Goal: Transaction & Acquisition: Subscribe to service/newsletter

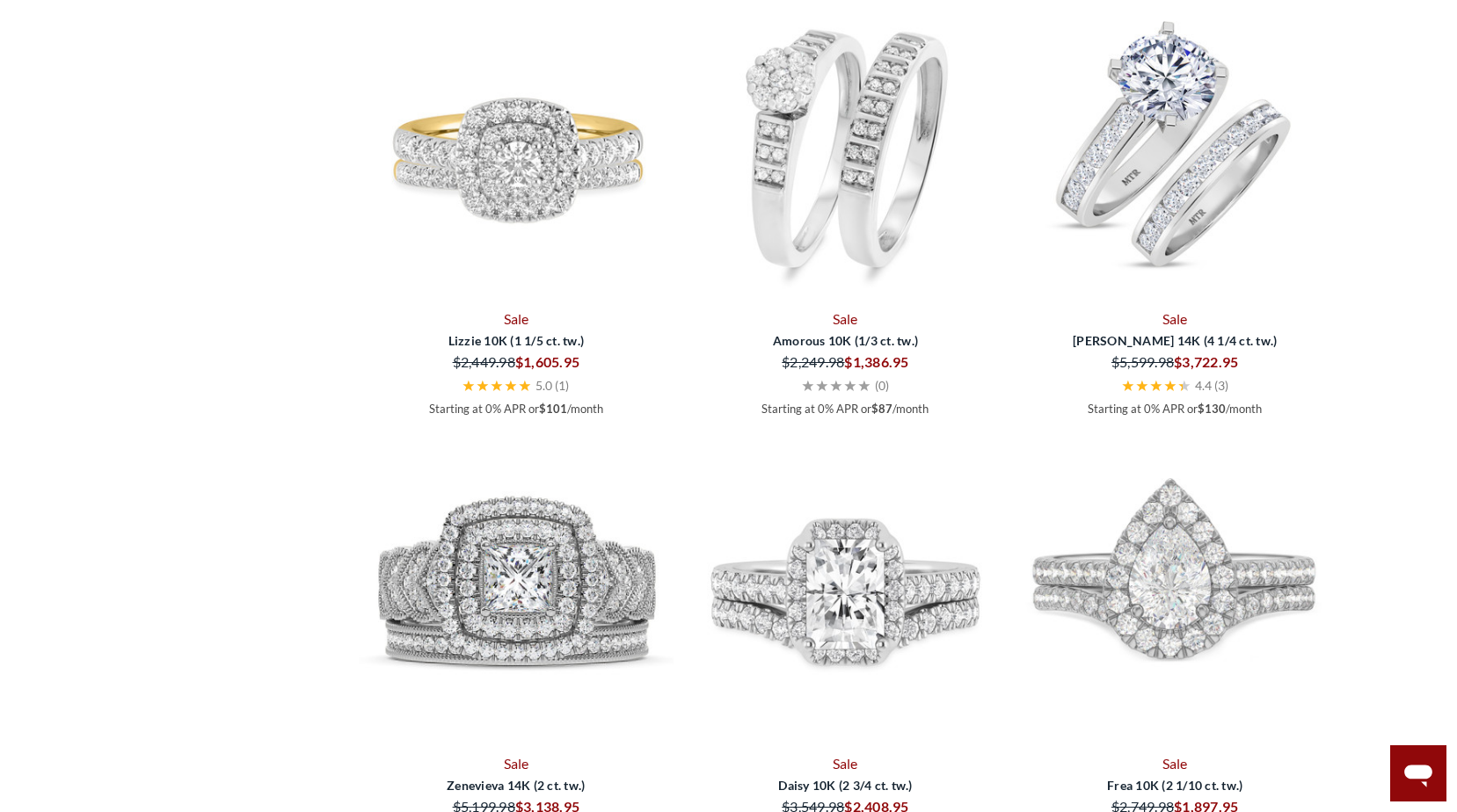
scroll to position [2198, 0]
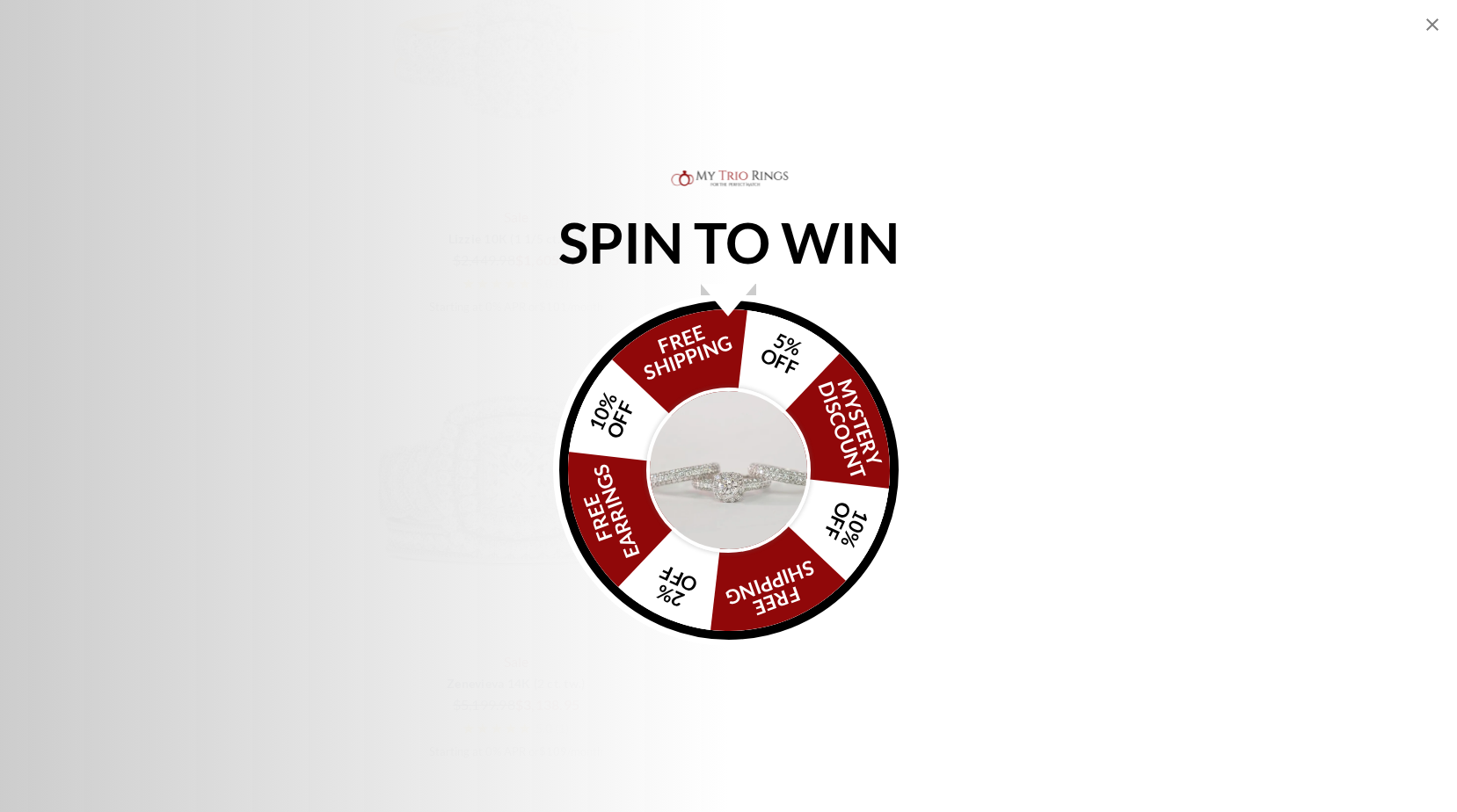
click at [729, 290] on div "Alia popup" at bounding box center [728, 300] width 54 height 32
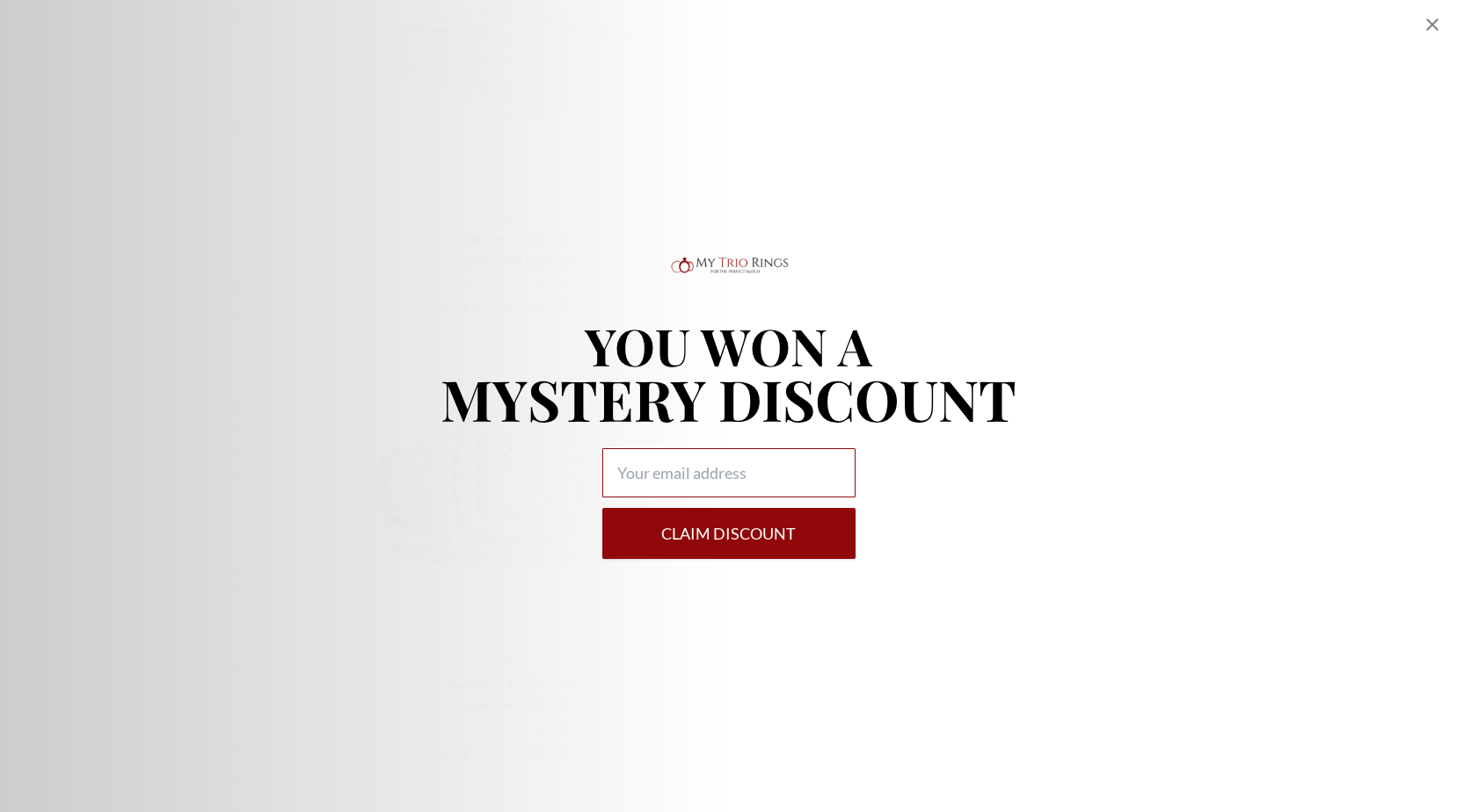
click at [740, 469] on input "Alia popup" at bounding box center [728, 473] width 253 height 50
type input "[EMAIL_ADDRESS][DOMAIN_NAME]"
click at [696, 533] on button "Claim DISCOUNT" at bounding box center [728, 533] width 253 height 51
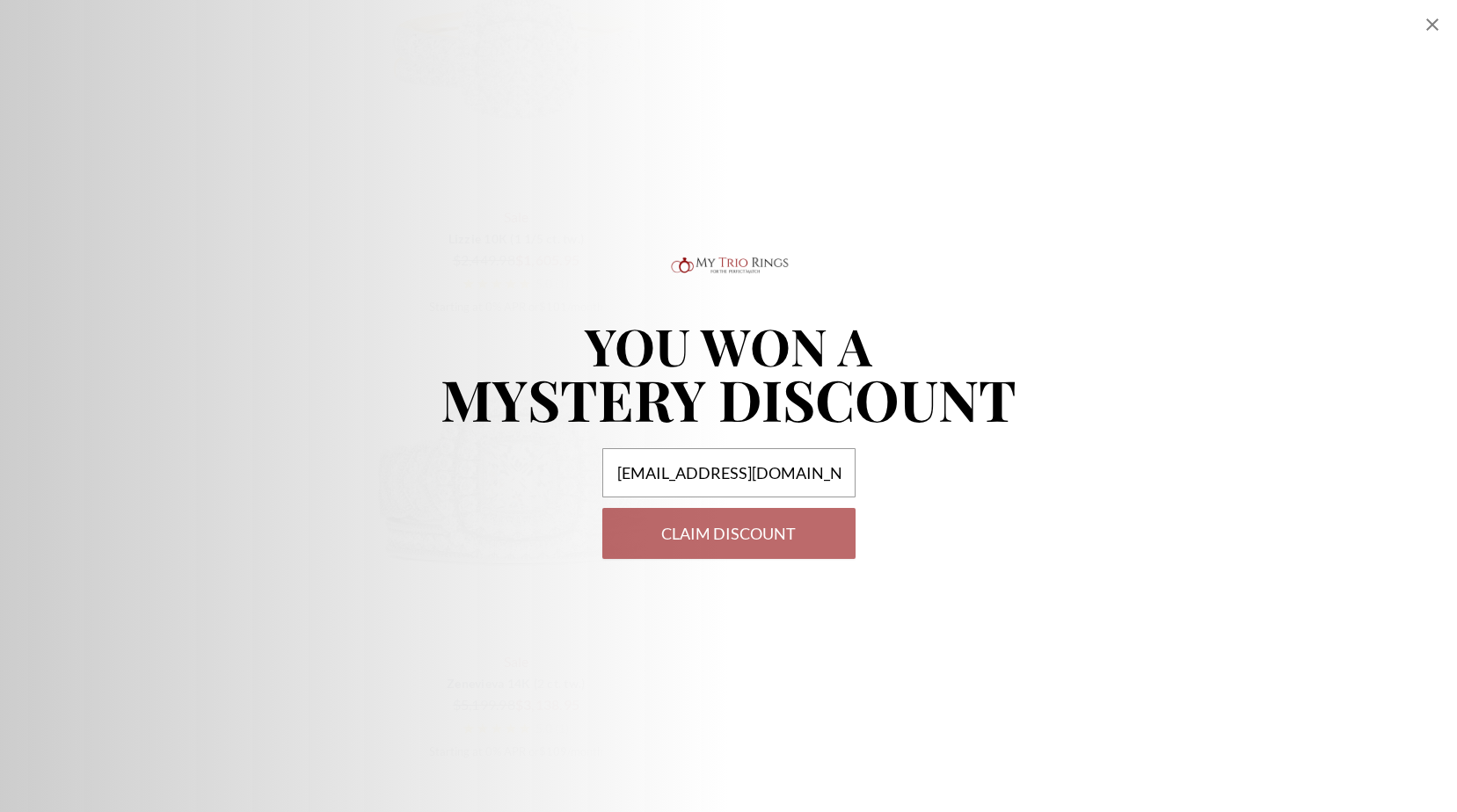
select select "US"
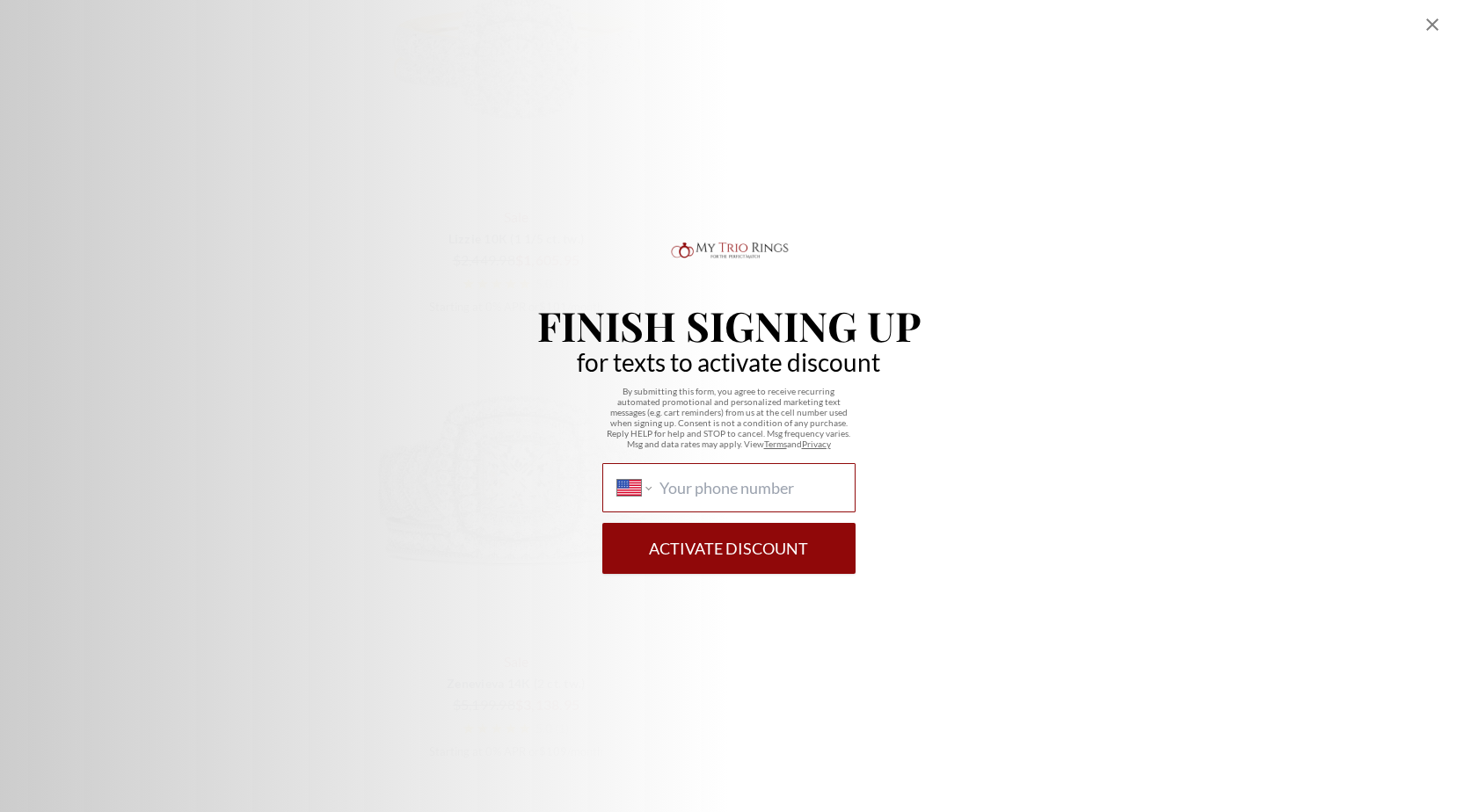
click at [687, 481] on input "International [GEOGRAPHIC_DATA] [GEOGRAPHIC_DATA] [GEOGRAPHIC_DATA] [GEOGRAPHIC…" at bounding box center [749, 488] width 181 height 19
type input "[PHONE_NUMBER]"
click at [716, 547] on button "Activate Discount" at bounding box center [728, 548] width 253 height 51
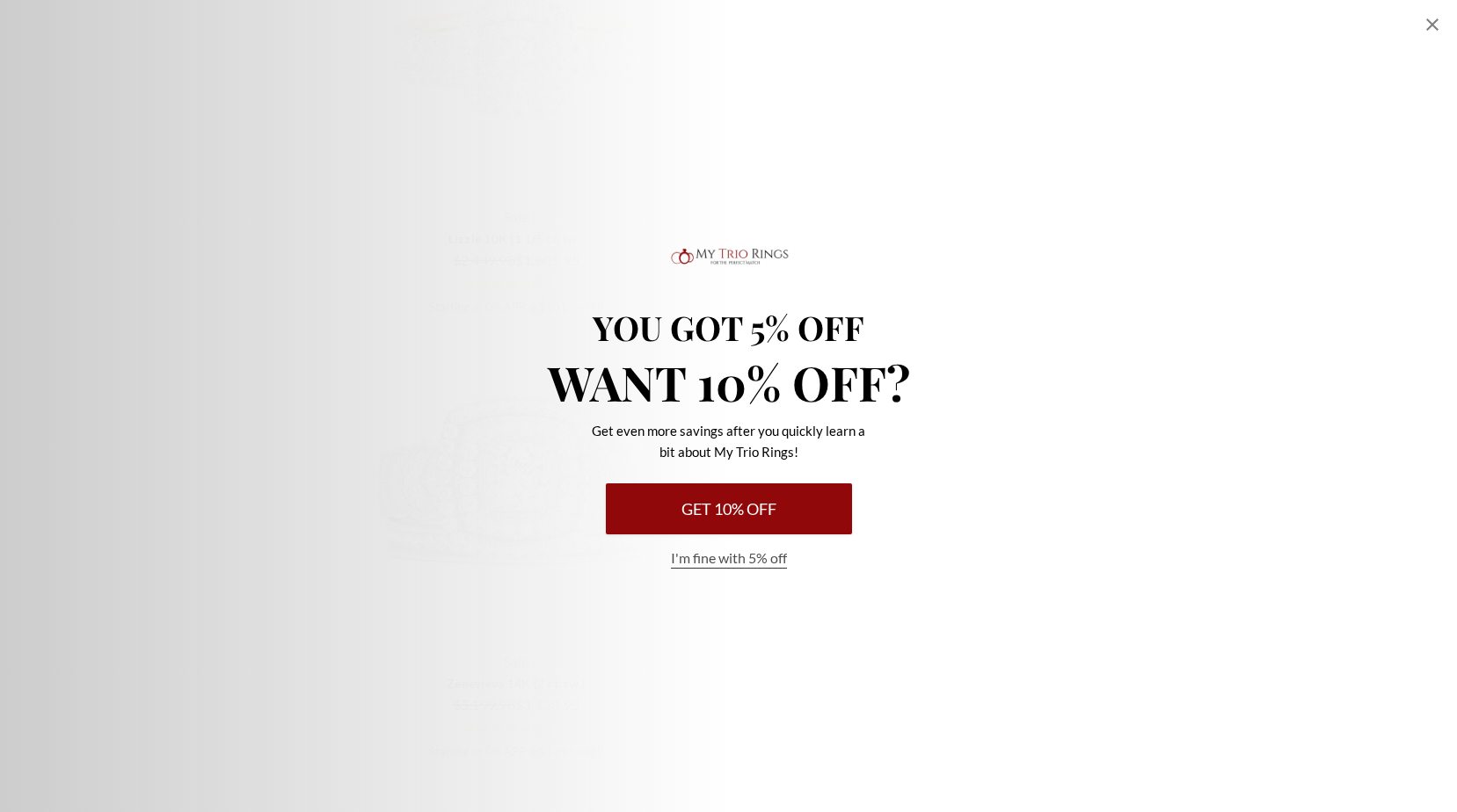
click at [733, 516] on button "Get 10% Off" at bounding box center [729, 508] width 246 height 51
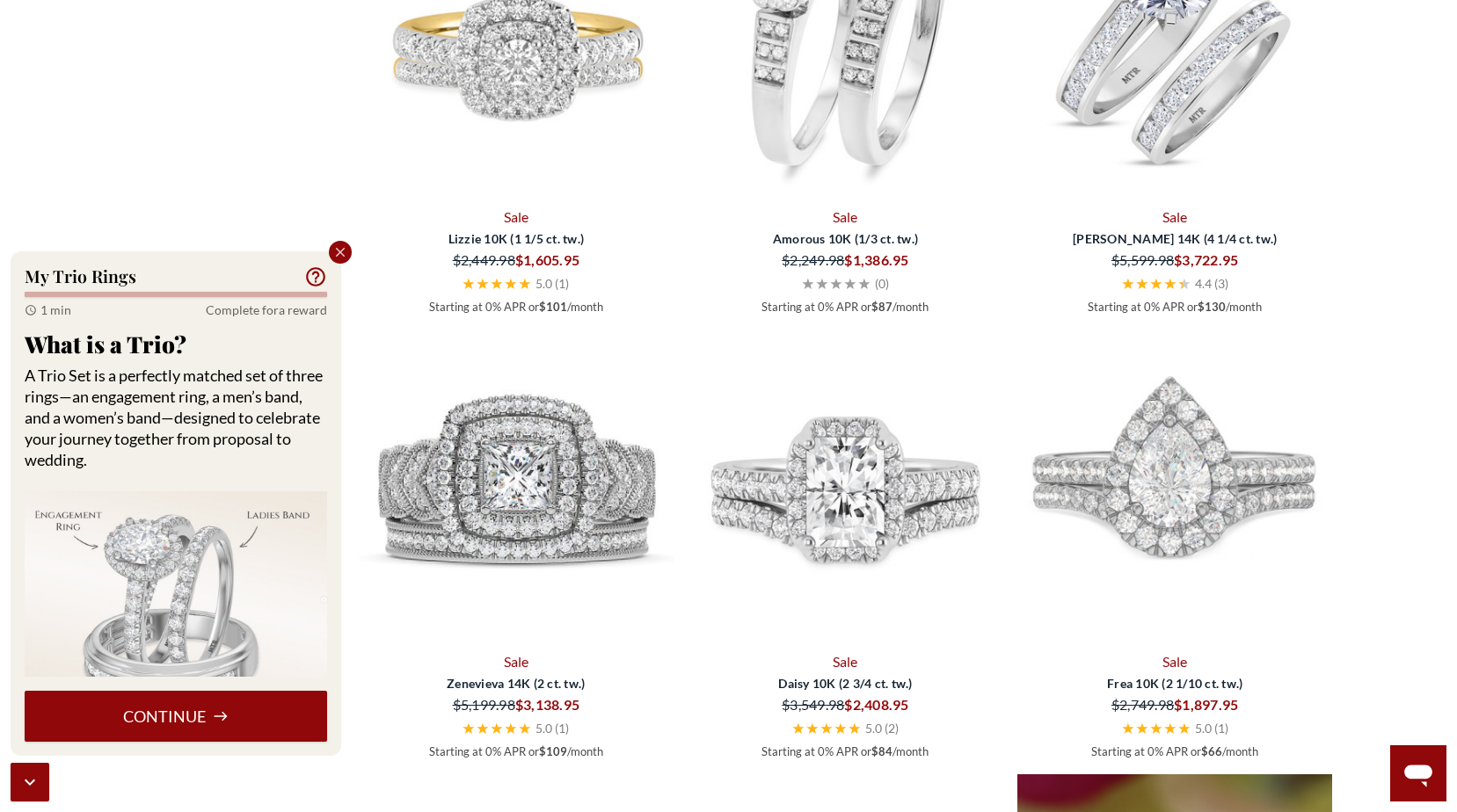
click at [261, 698] on button "Continue" at bounding box center [176, 716] width 303 height 51
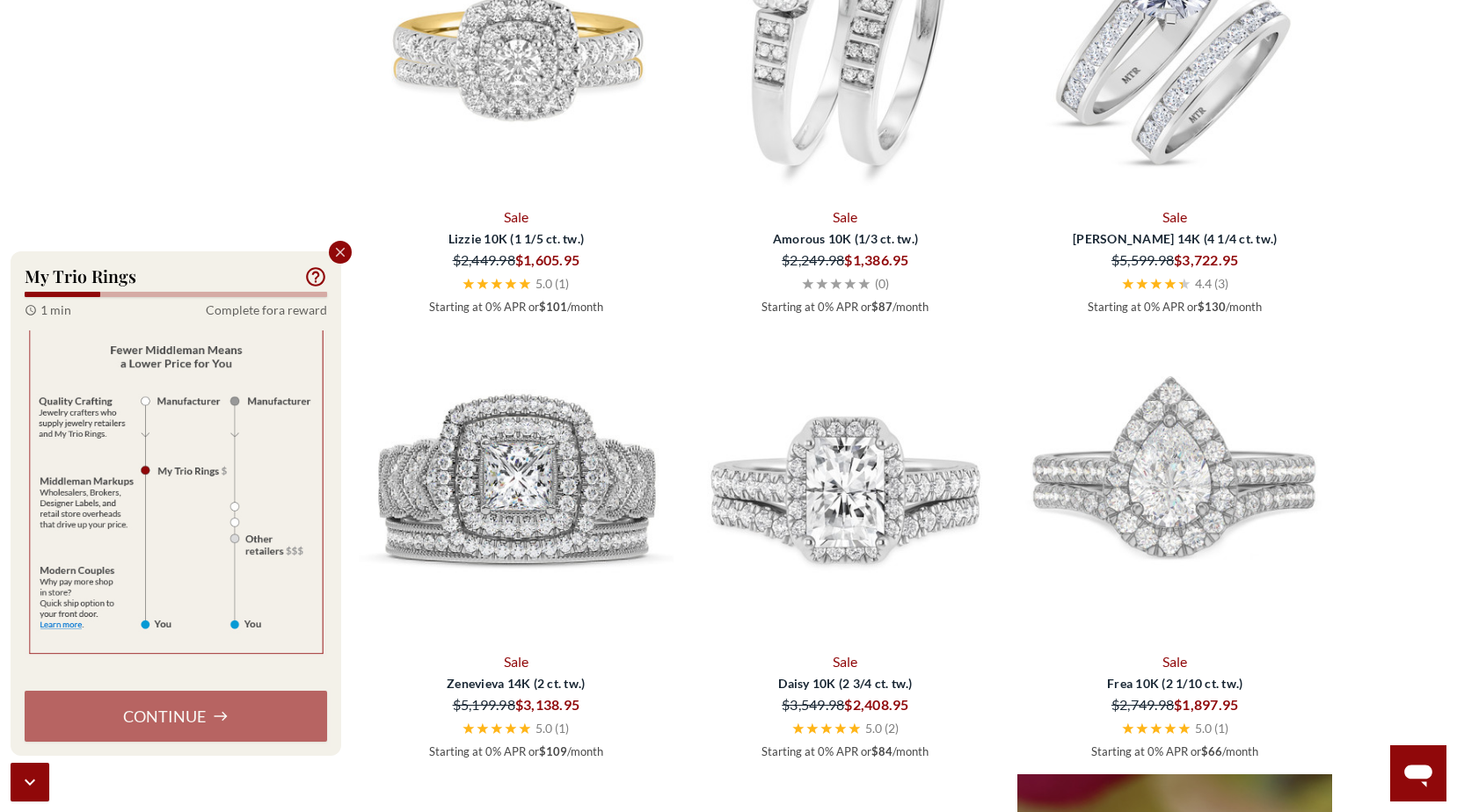
scroll to position [154, 0]
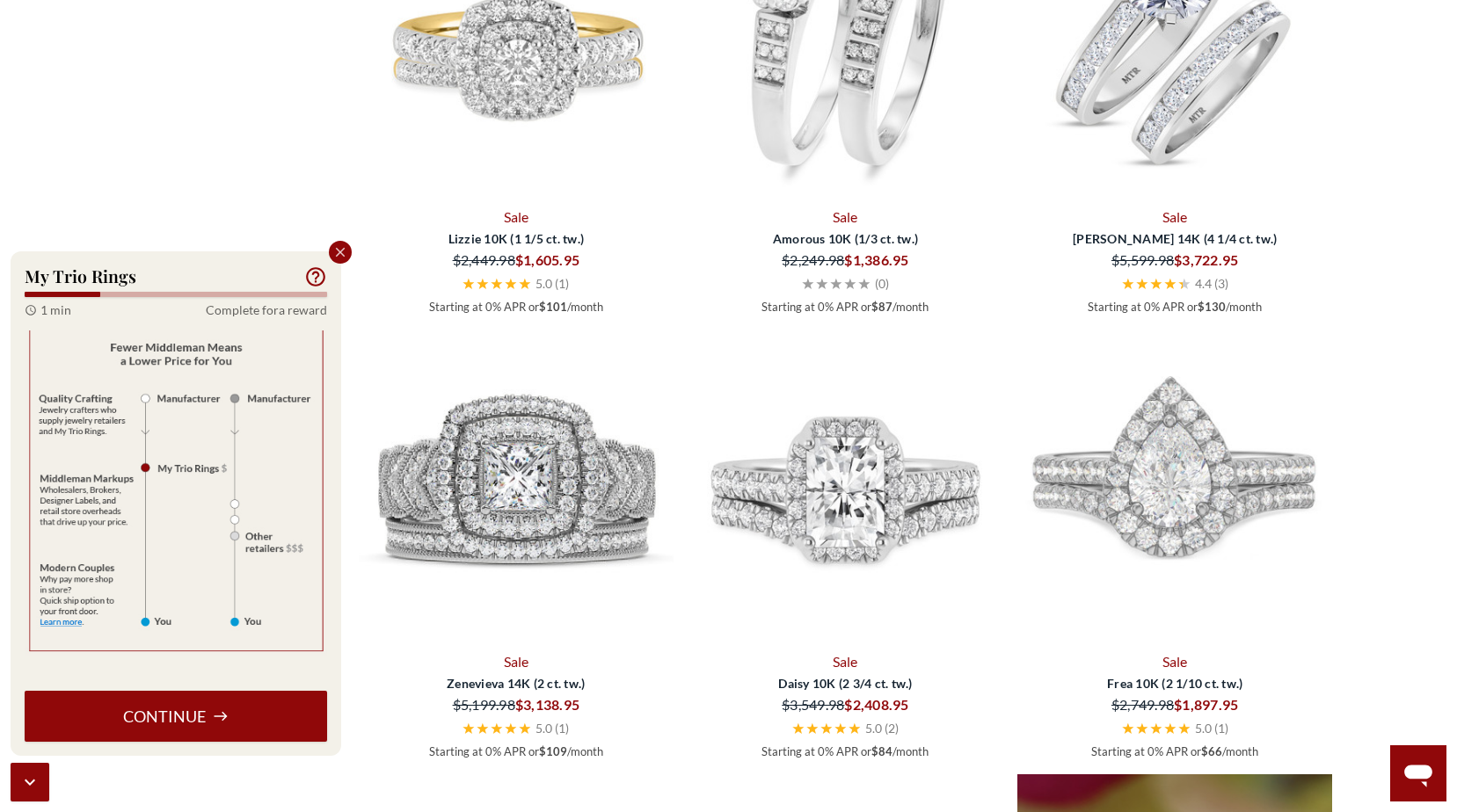
click at [168, 713] on button "Continue" at bounding box center [176, 716] width 303 height 51
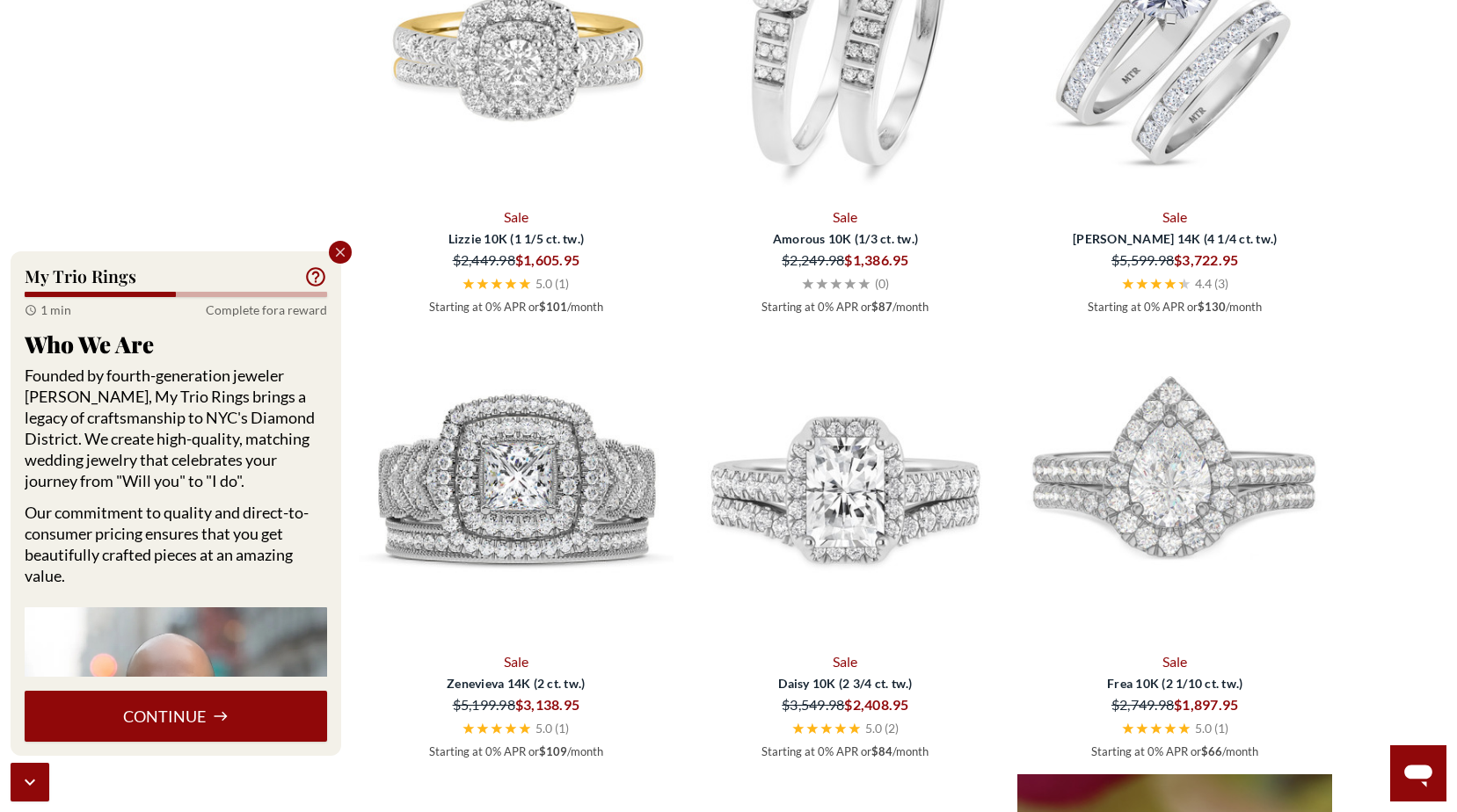
click at [202, 722] on button "Continue" at bounding box center [176, 716] width 303 height 51
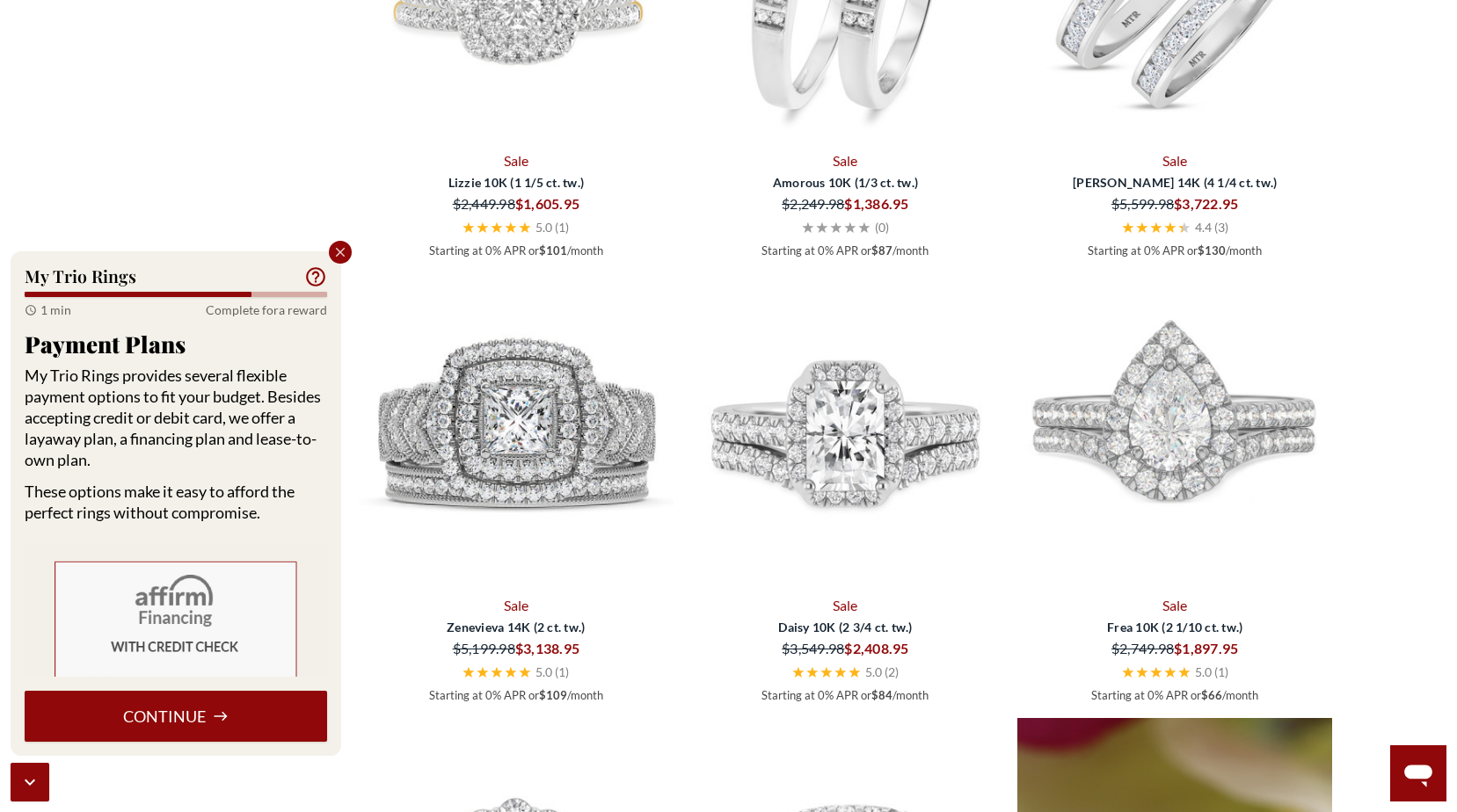
scroll to position [2286, 0]
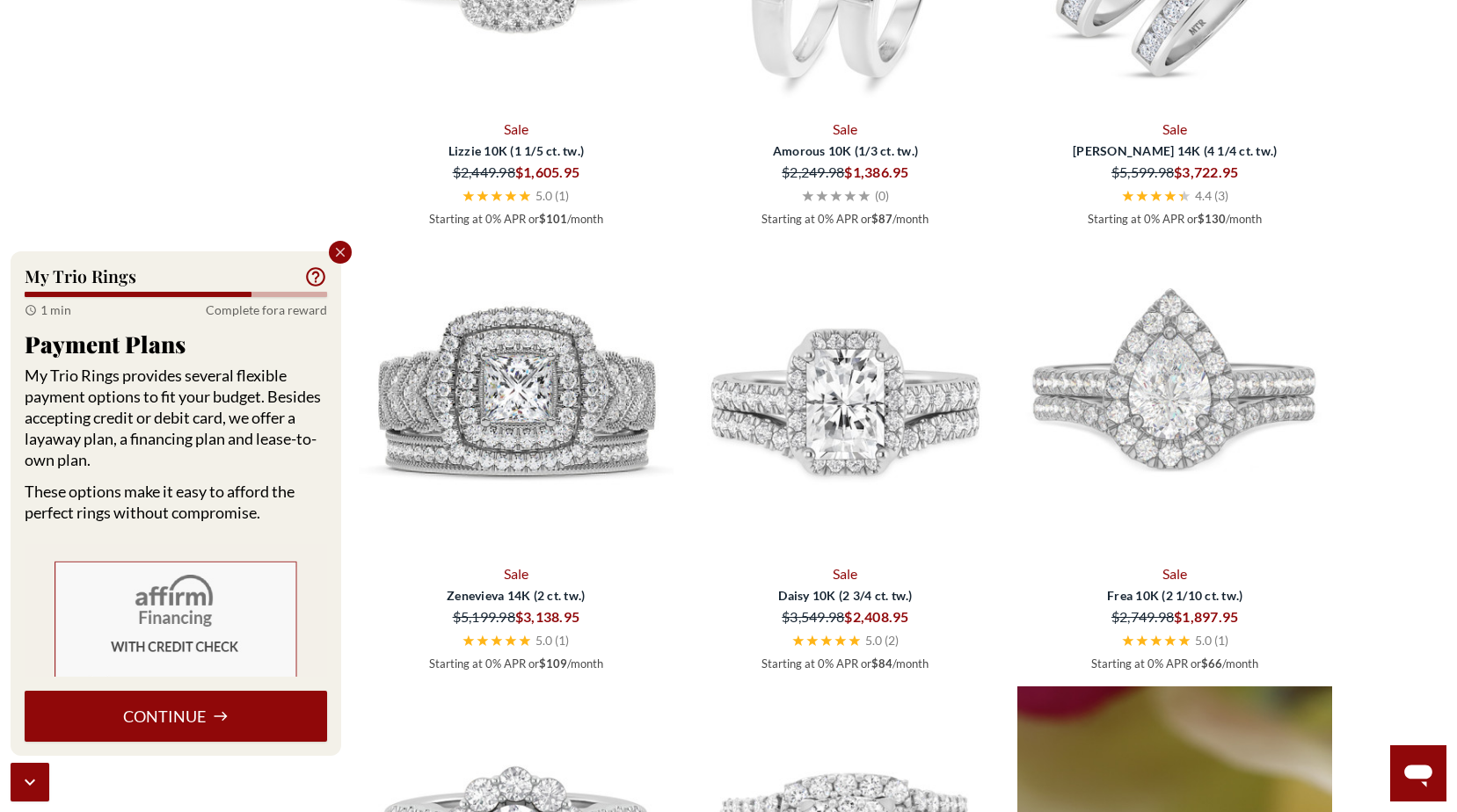
click at [280, 713] on button "Continue" at bounding box center [176, 716] width 303 height 51
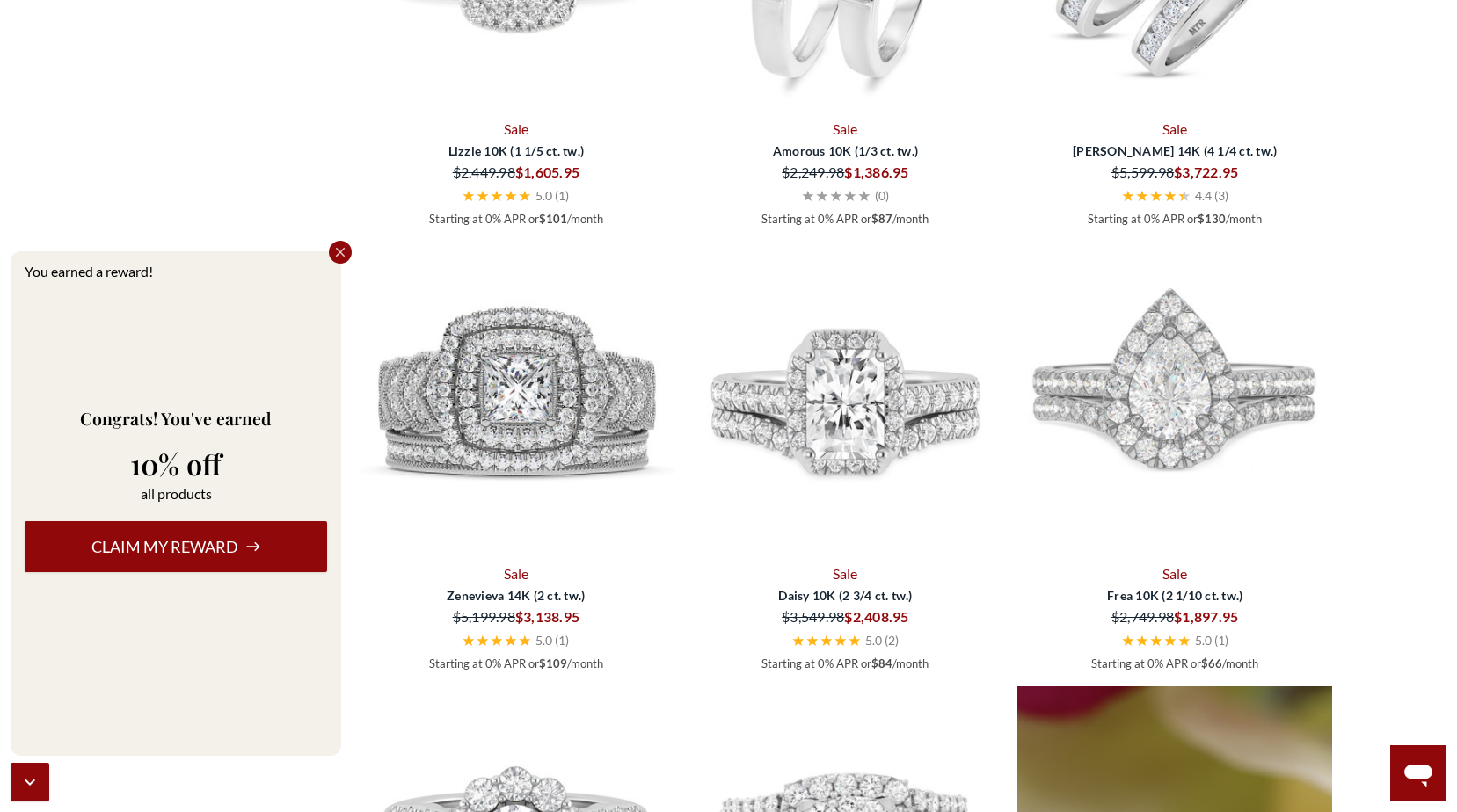
click at [247, 538] on button "Claim my reward" at bounding box center [176, 546] width 303 height 51
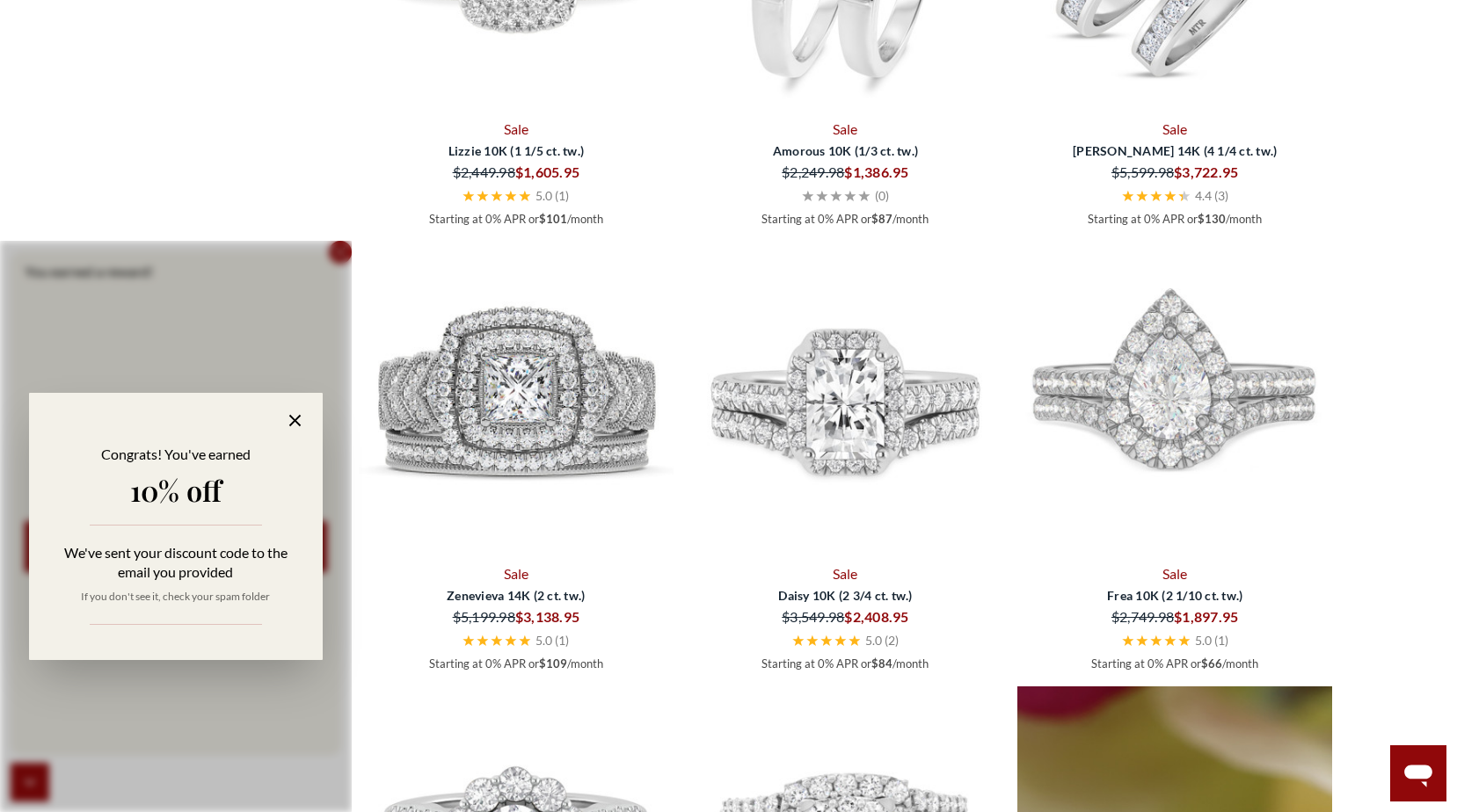
click at [299, 423] on icon at bounding box center [294, 420] width 20 height 20
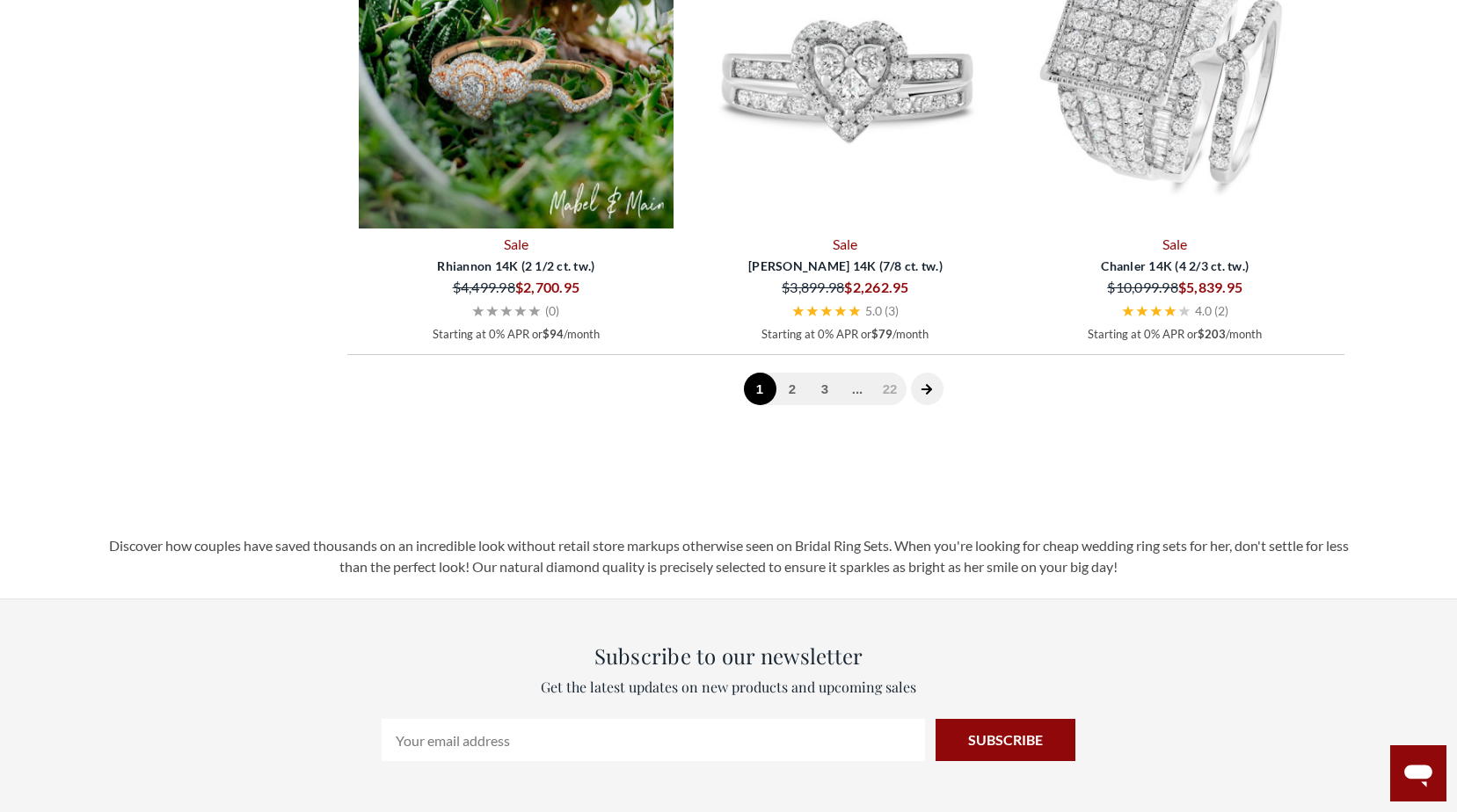
scroll to position [4396, 0]
